Goal: Task Accomplishment & Management: Manage account settings

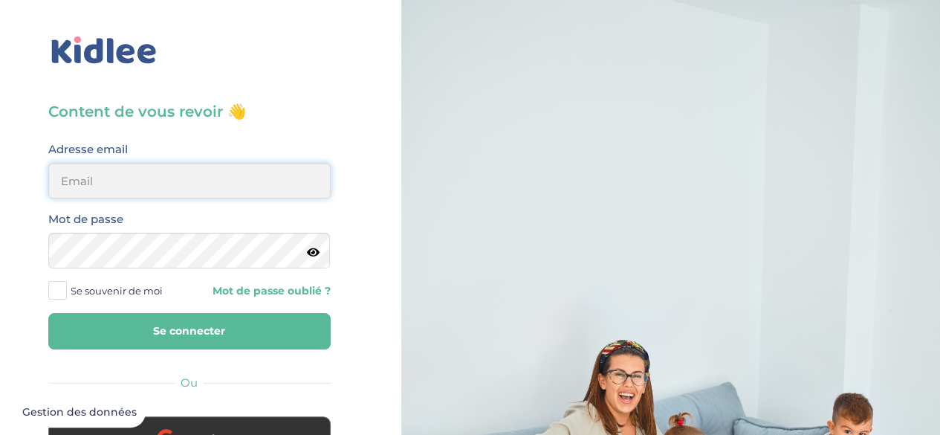
click at [80, 173] on input "email" at bounding box center [189, 181] width 282 height 36
click at [179, 187] on input "email" at bounding box center [189, 181] width 282 height 36
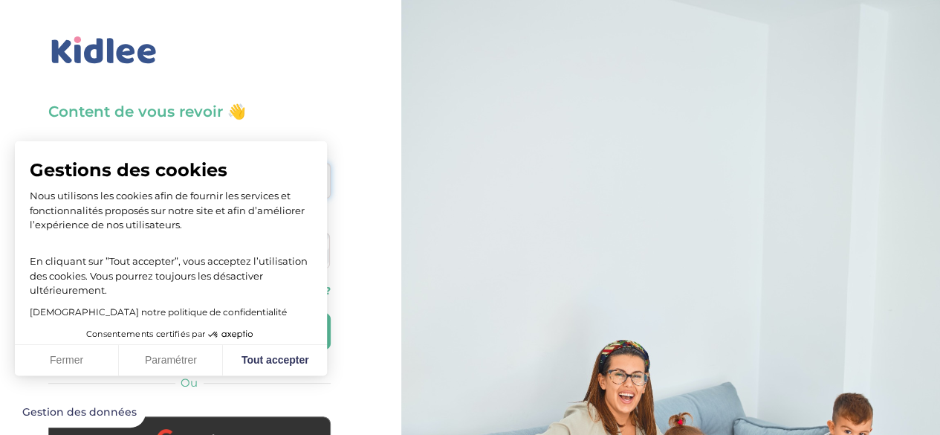
type input "lamiaaassoui@gmail.com"
click at [59, 368] on button "Fermer" at bounding box center [67, 360] width 104 height 31
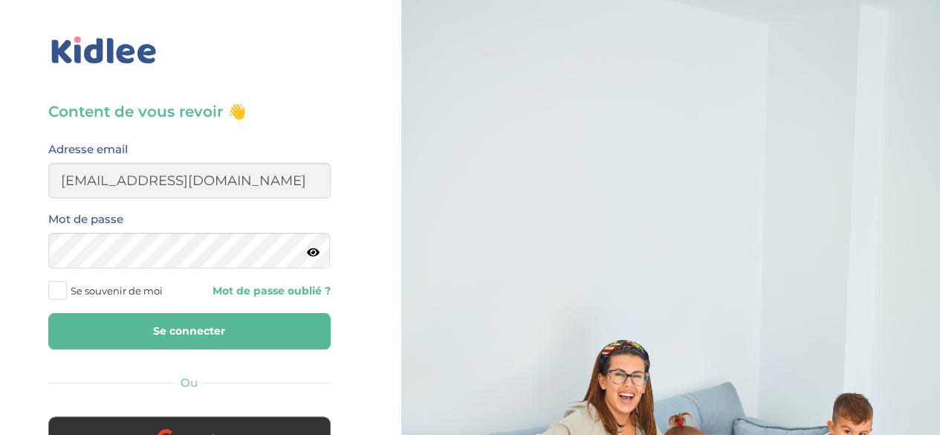
click at [308, 253] on icon at bounding box center [313, 252] width 13 height 11
click at [55, 286] on span at bounding box center [57, 290] width 19 height 19
click at [0, 0] on input "Se souvenir de moi" at bounding box center [0, 0] width 0 height 0
click at [178, 328] on button "Se connecter" at bounding box center [189, 331] width 282 height 36
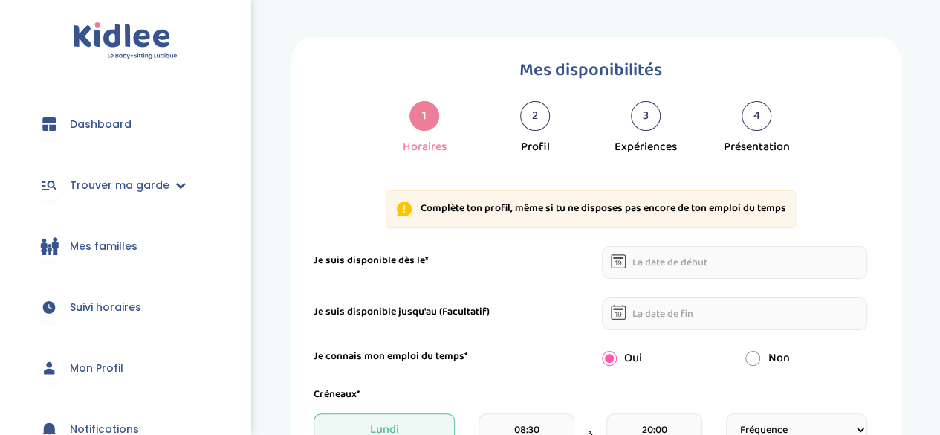
click at [319, 88] on div "Mes disponibilités 1 Horaires 2 Profil 3 Expériences 4 Présentation" at bounding box center [590, 106] width 553 height 100
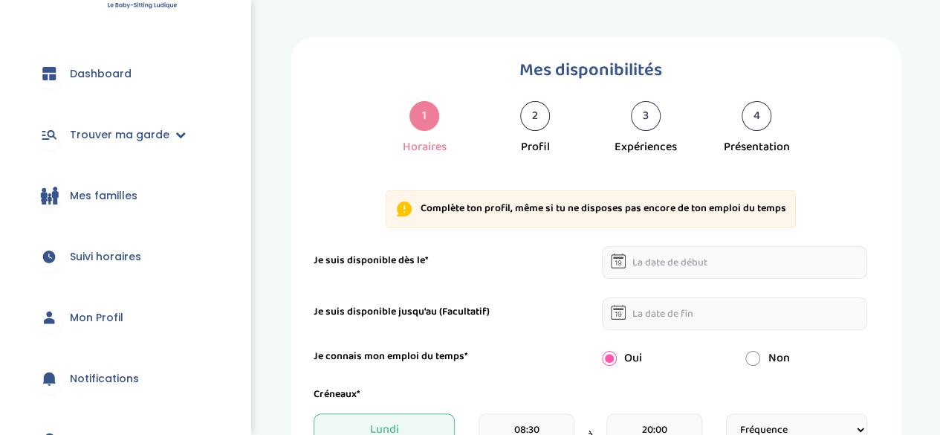
scroll to position [74, 0]
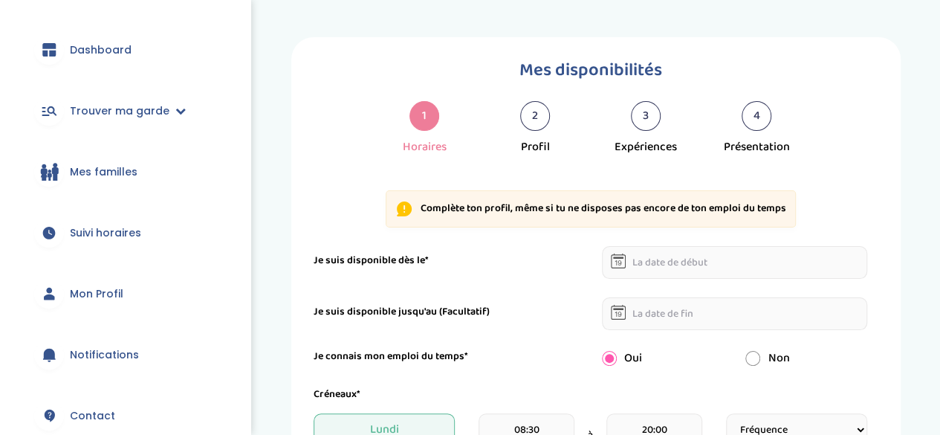
click at [108, 221] on link "Suivi horaires" at bounding box center [125, 232] width 206 height 53
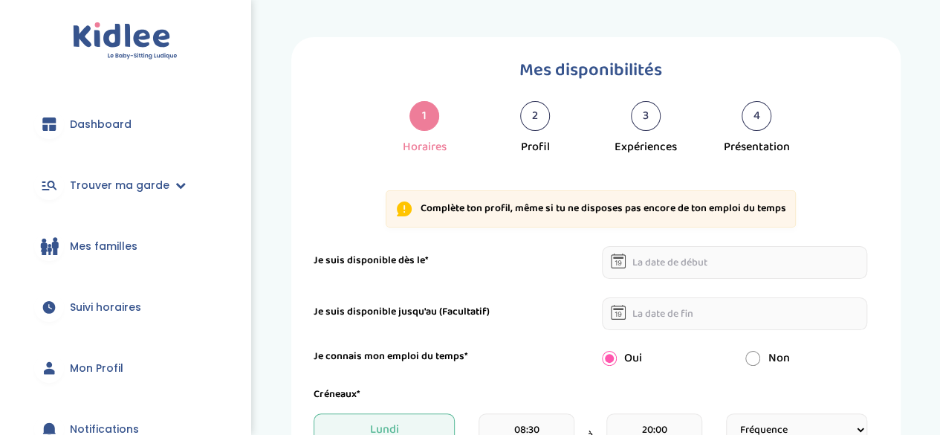
click at [114, 248] on span "Mes familles" at bounding box center [104, 246] width 68 height 16
click at [103, 244] on span "Mes familles" at bounding box center [104, 246] width 68 height 16
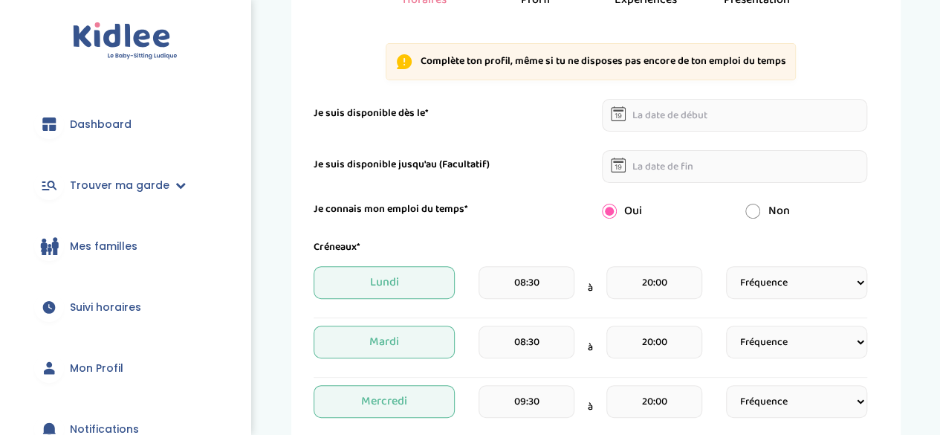
scroll to position [149, 0]
